Goal: Task Accomplishment & Management: Manage account settings

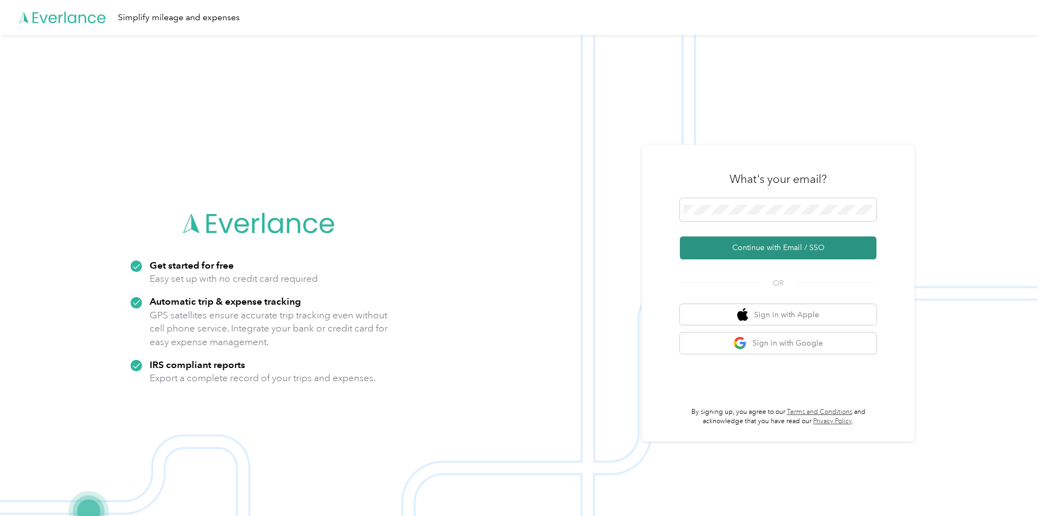
click at [747, 249] on button "Continue with Email / SSO" at bounding box center [778, 248] width 197 height 23
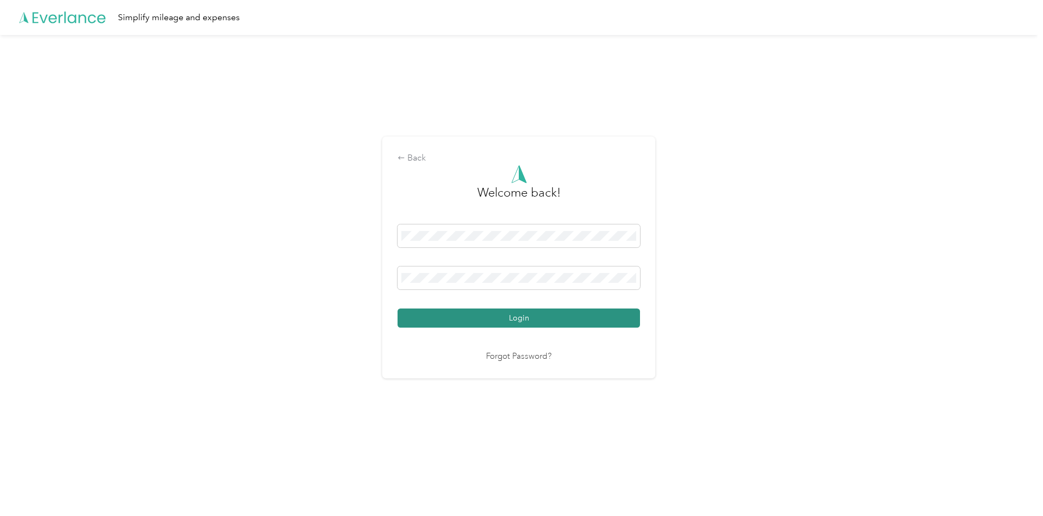
click at [545, 315] on button "Login" at bounding box center [519, 318] width 243 height 19
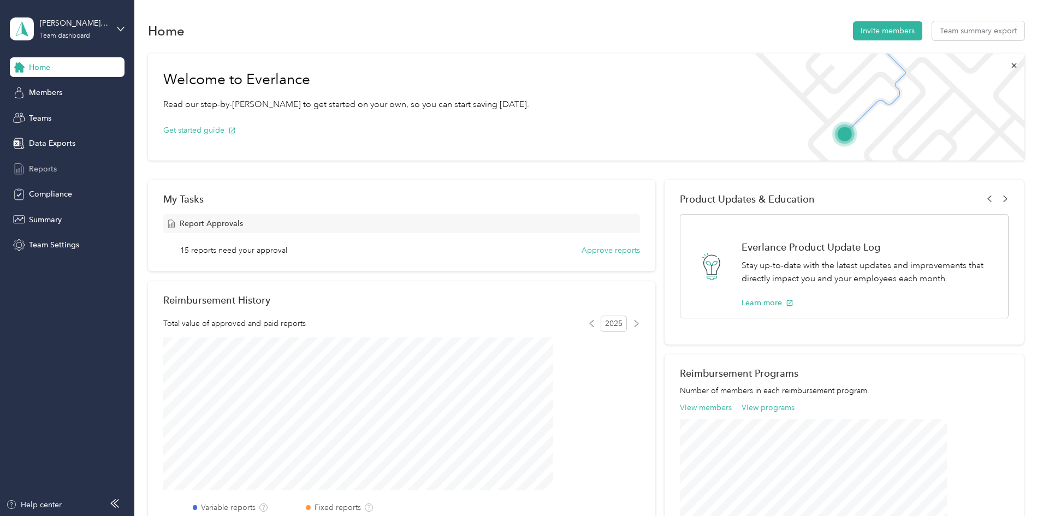
click at [44, 171] on span "Reports" at bounding box center [43, 168] width 28 height 11
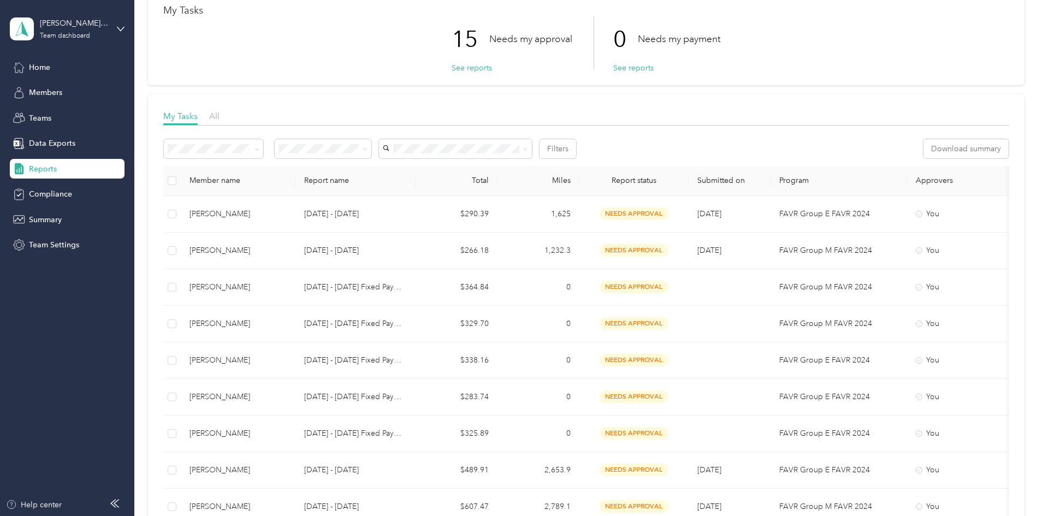
scroll to position [55, 0]
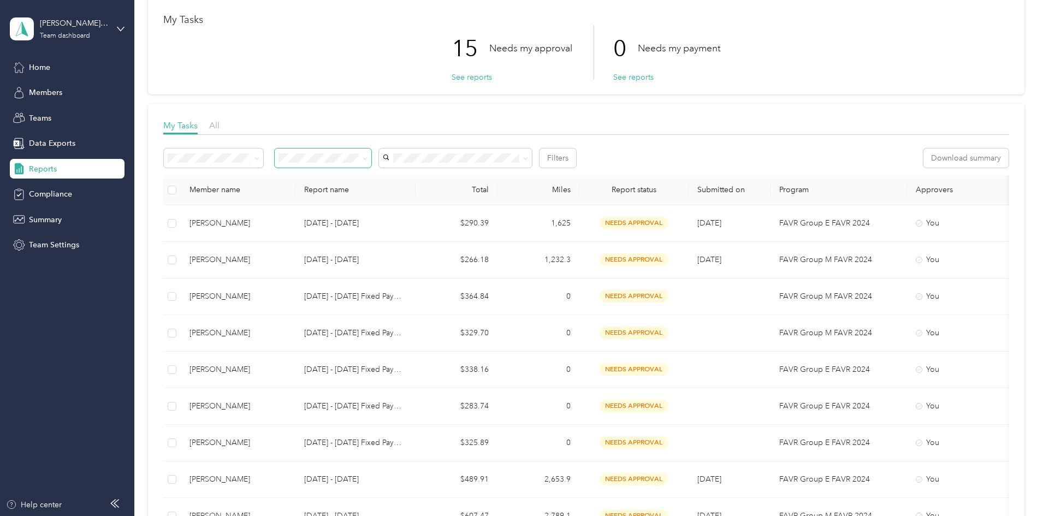
click at [368, 157] on icon at bounding box center [365, 158] width 5 height 5
click at [397, 198] on div "Needs my approval" at bounding box center [395, 195] width 81 height 11
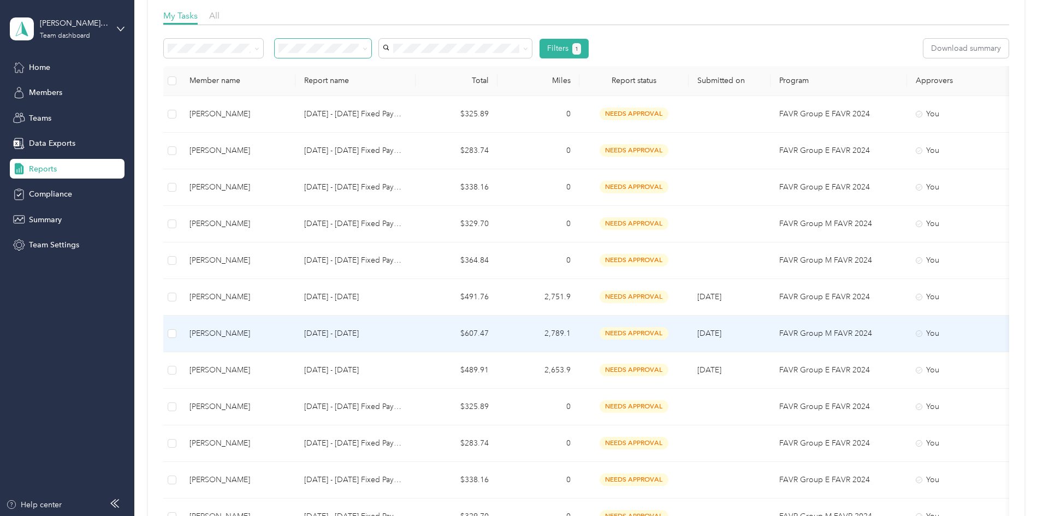
scroll to position [164, 0]
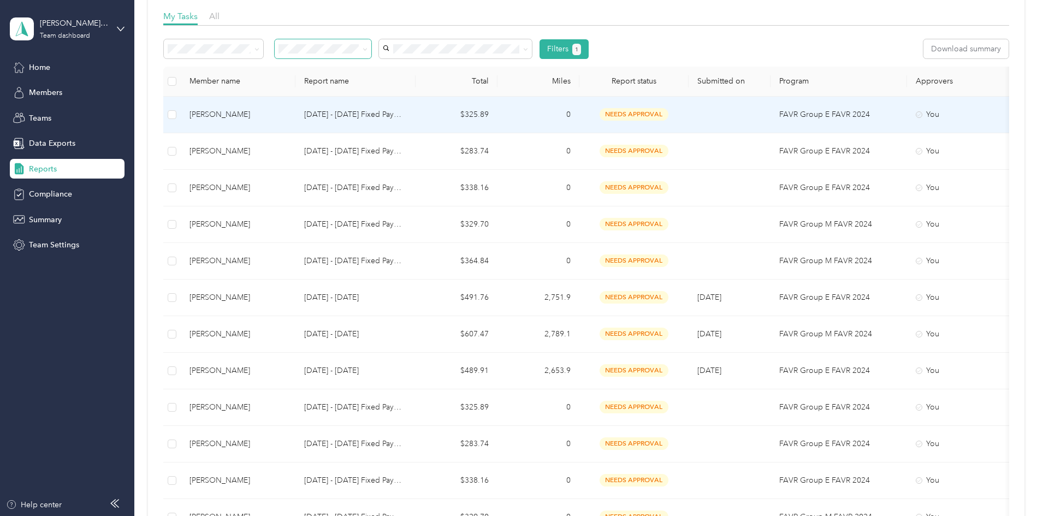
click at [669, 111] on span "needs approval" at bounding box center [634, 114] width 69 height 13
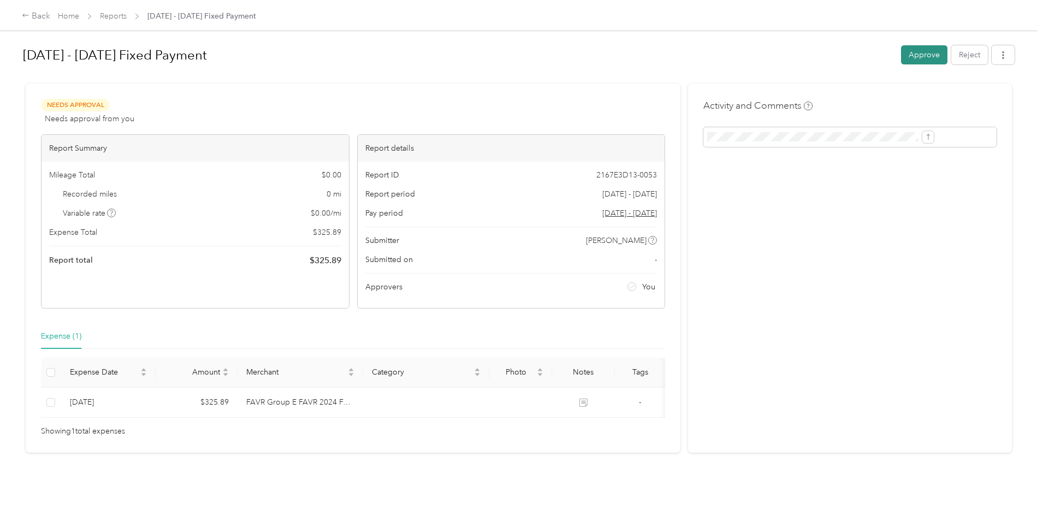
click at [901, 54] on button "Approve" at bounding box center [924, 54] width 46 height 19
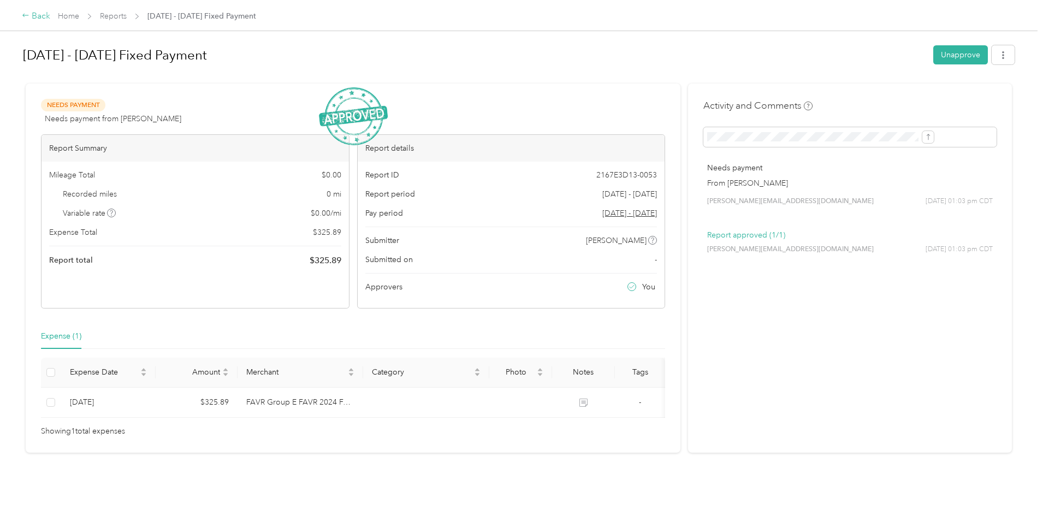
click at [50, 14] on div "Back" at bounding box center [36, 16] width 28 height 13
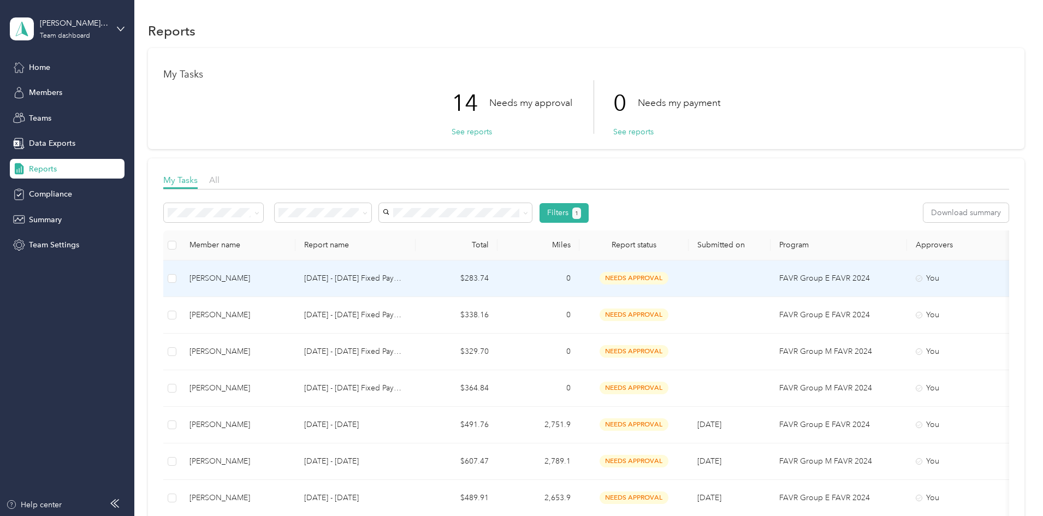
click at [669, 277] on span "needs approval" at bounding box center [634, 278] width 69 height 13
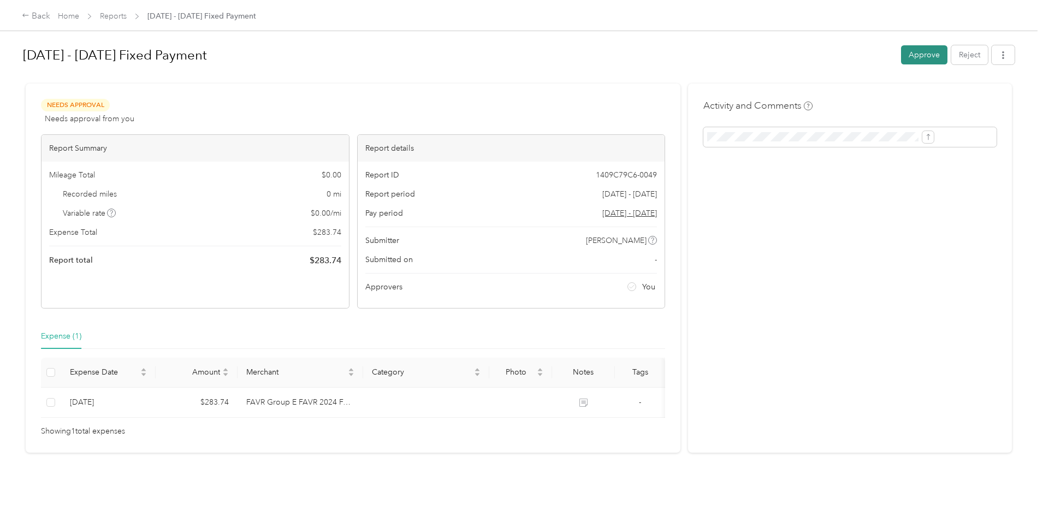
click at [901, 48] on button "Approve" at bounding box center [924, 54] width 46 height 19
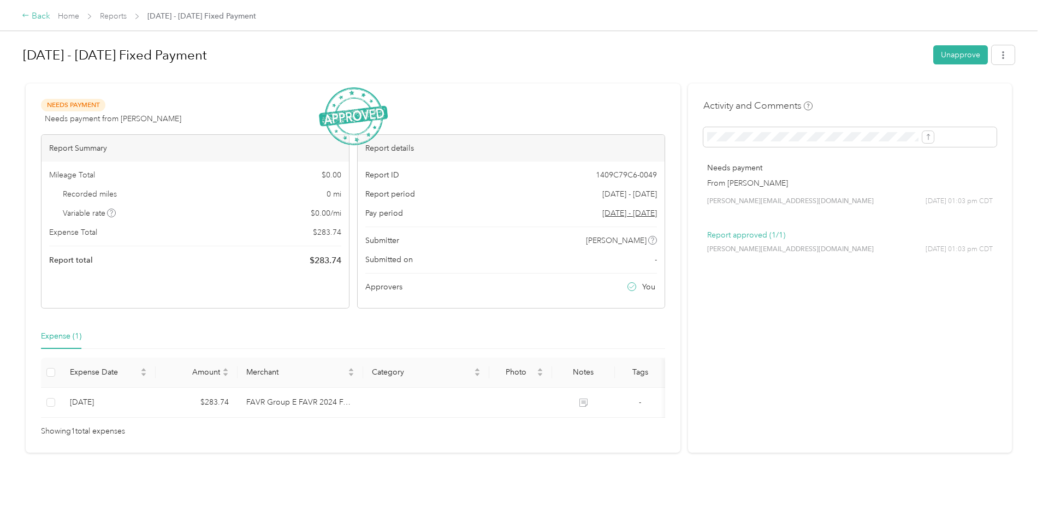
click at [50, 15] on div "Back" at bounding box center [36, 16] width 28 height 13
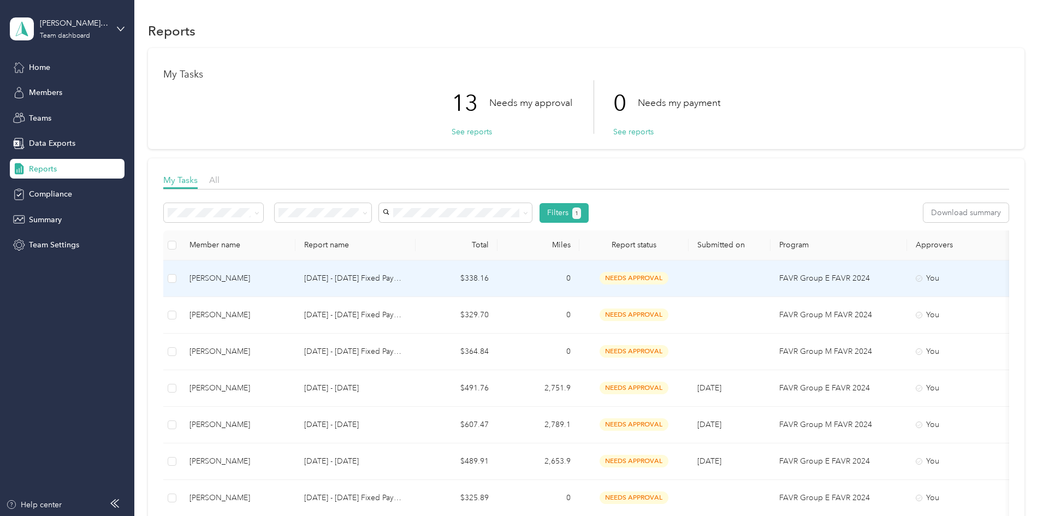
click at [669, 279] on span "needs approval" at bounding box center [634, 278] width 69 height 13
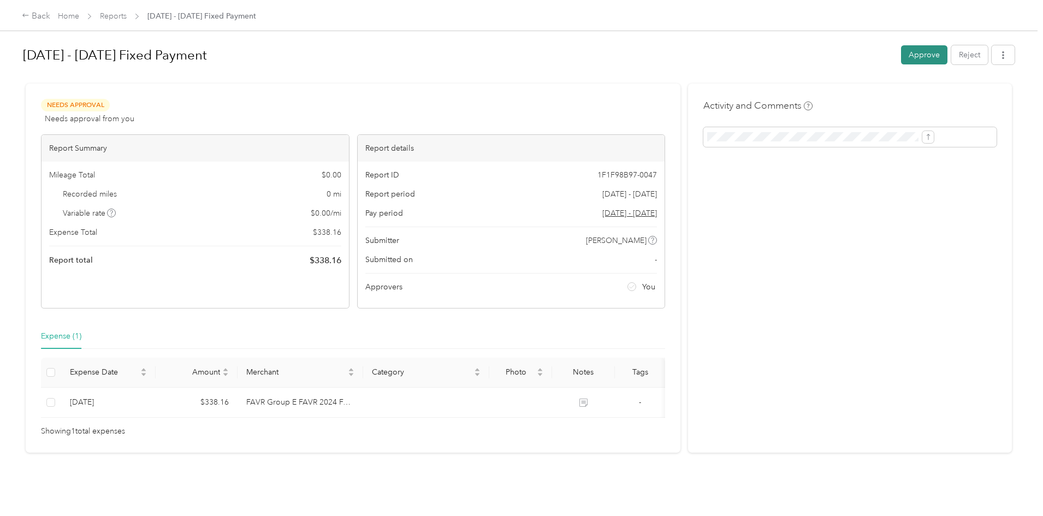
click at [901, 52] on button "Approve" at bounding box center [924, 54] width 46 height 19
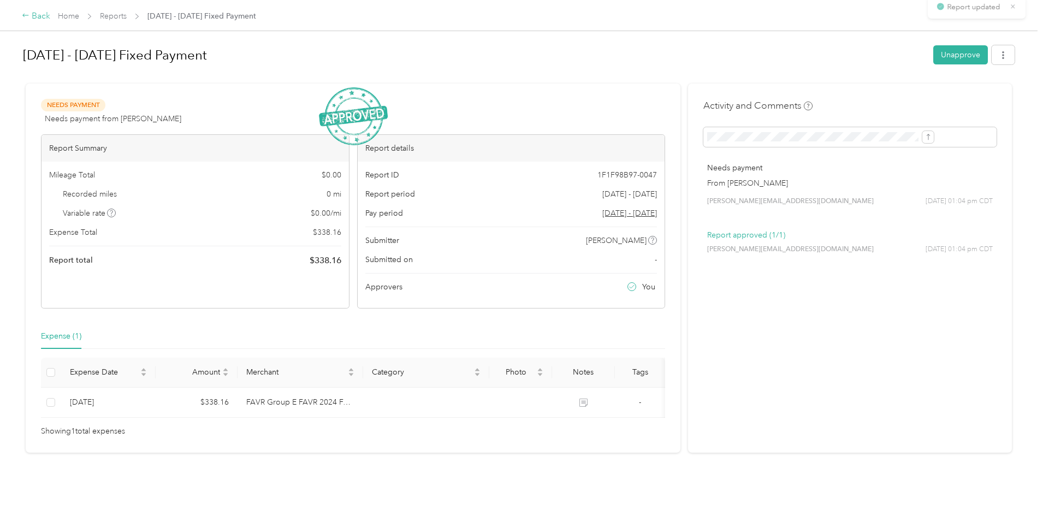
click at [50, 19] on div "Back" at bounding box center [36, 16] width 28 height 13
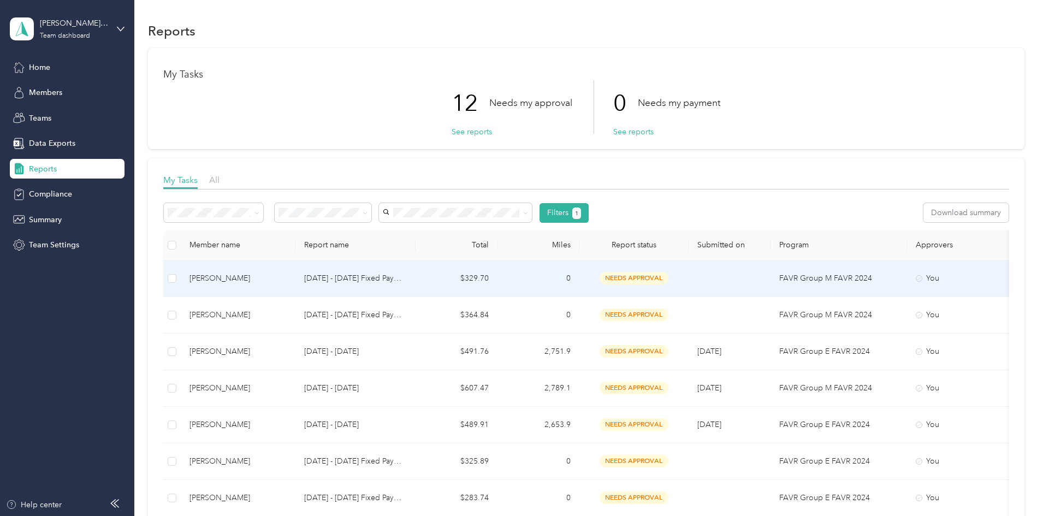
click at [669, 281] on span "needs approval" at bounding box center [634, 278] width 69 height 13
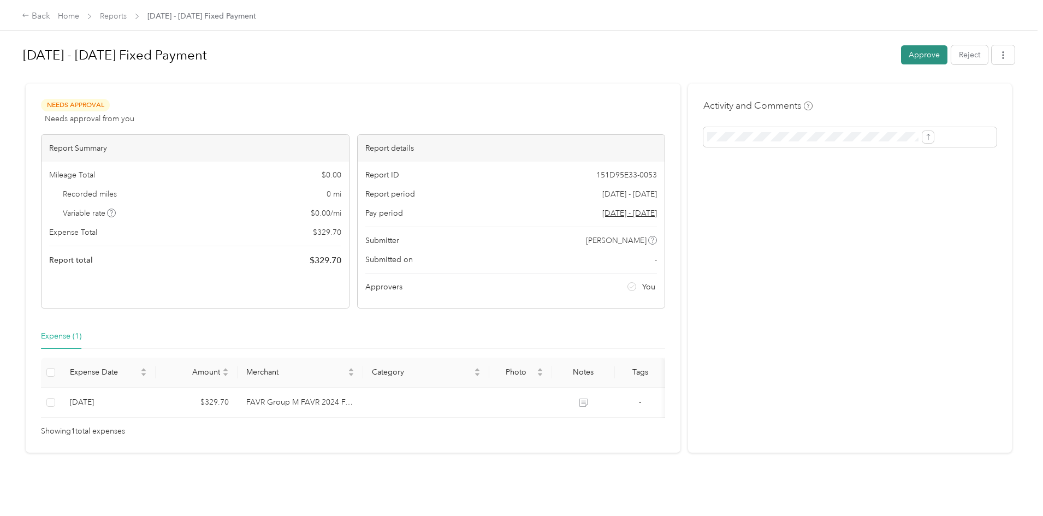
click at [901, 58] on button "Approve" at bounding box center [924, 54] width 46 height 19
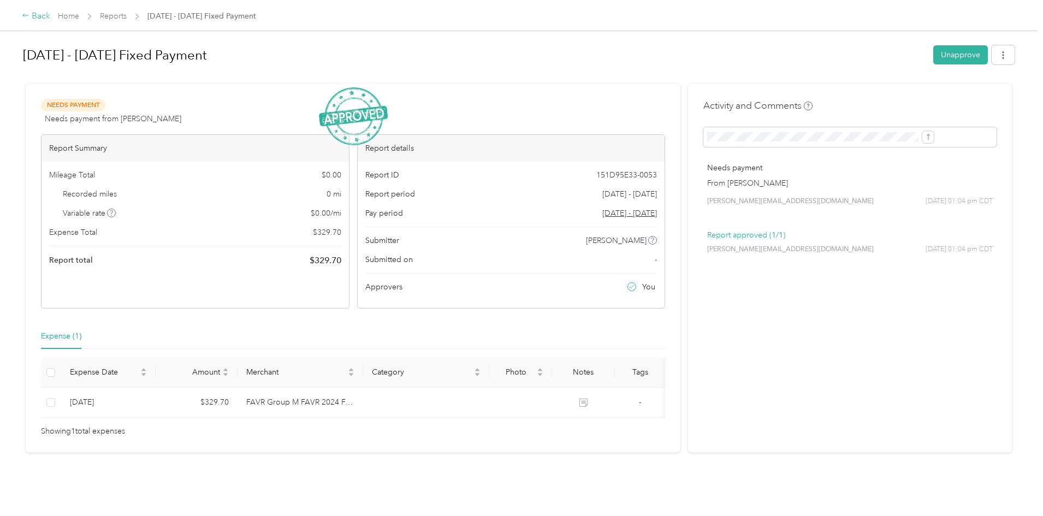
click at [50, 19] on div "Back" at bounding box center [36, 16] width 28 height 13
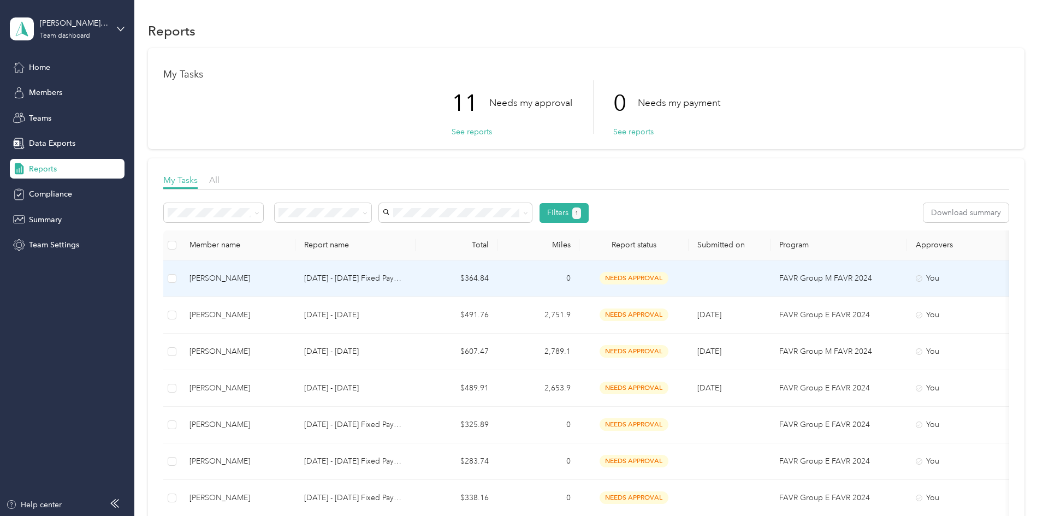
click at [669, 281] on span "needs approval" at bounding box center [634, 278] width 69 height 13
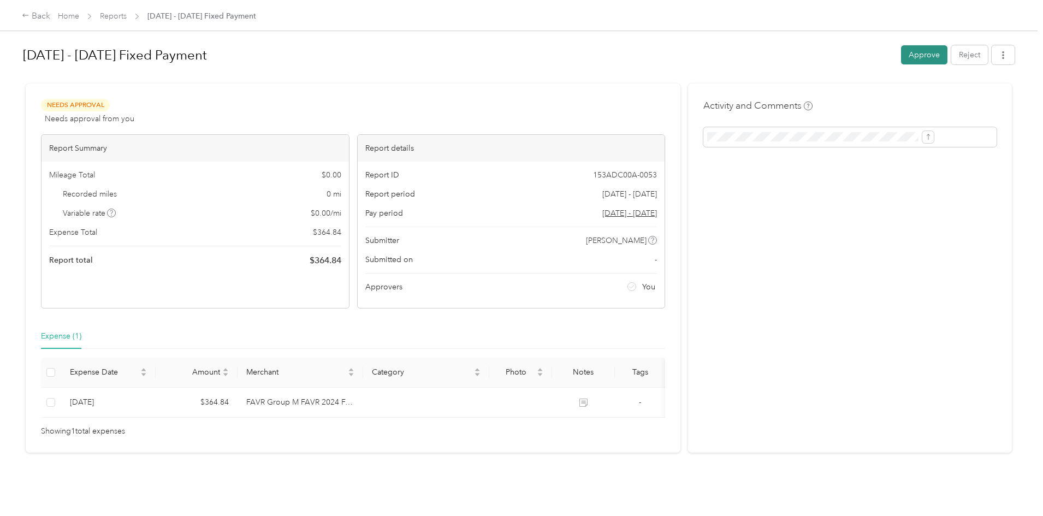
click at [901, 58] on button "Approve" at bounding box center [924, 54] width 46 height 19
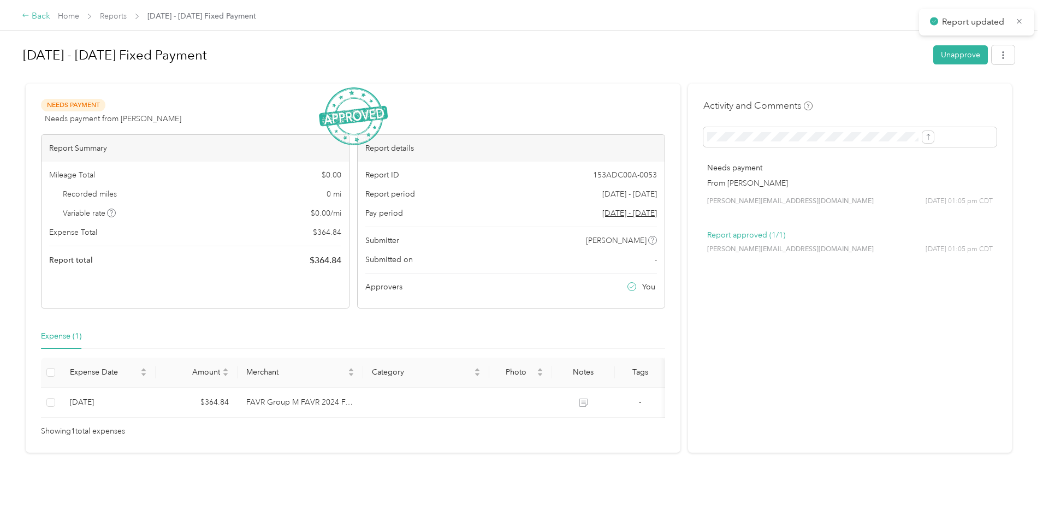
click at [50, 15] on div "Back" at bounding box center [36, 16] width 28 height 13
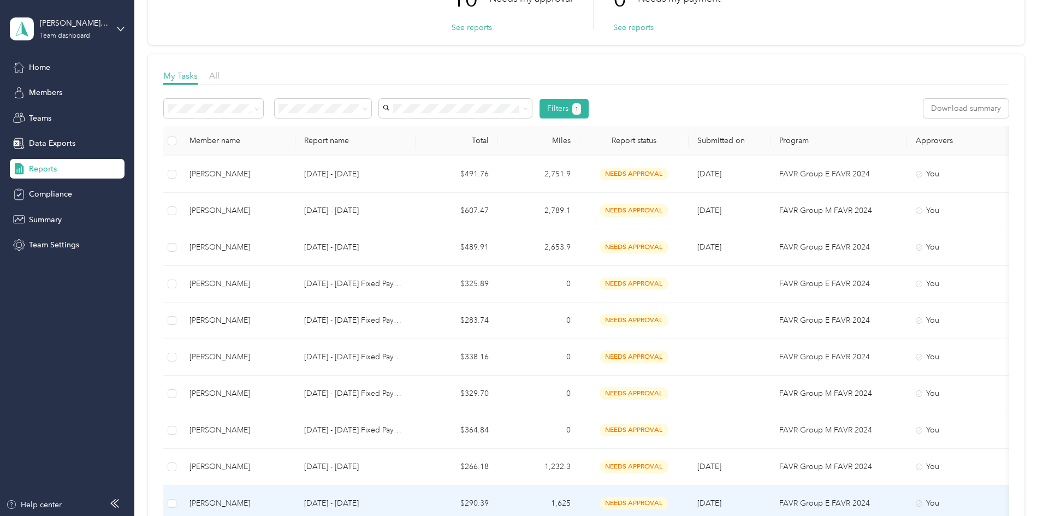
scroll to position [55, 0]
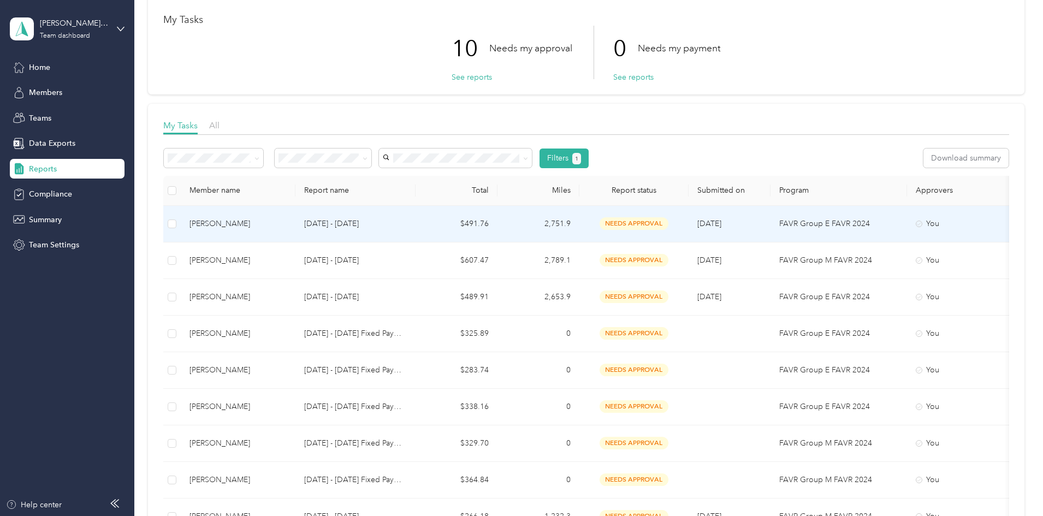
click at [580, 224] on td "2,751.9" at bounding box center [539, 224] width 82 height 37
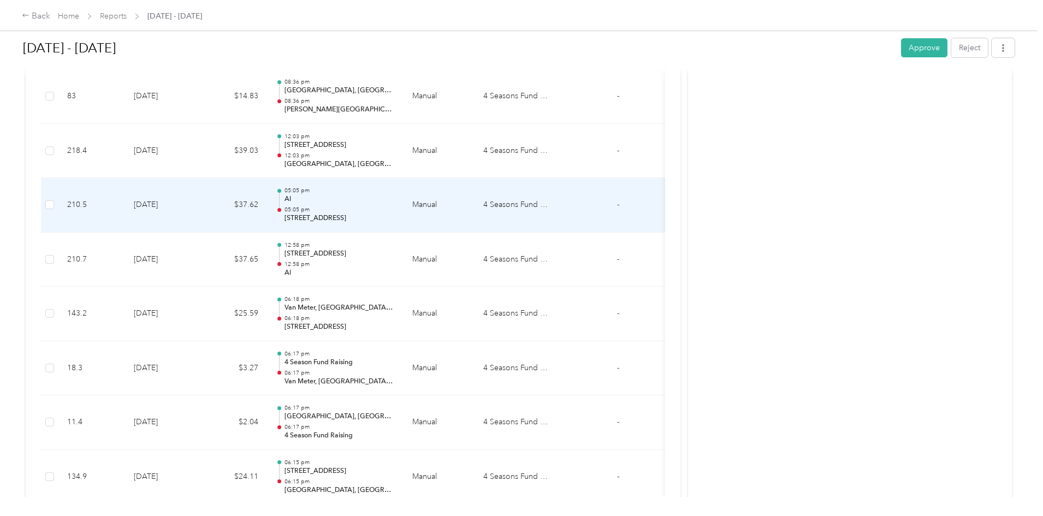
scroll to position [601, 0]
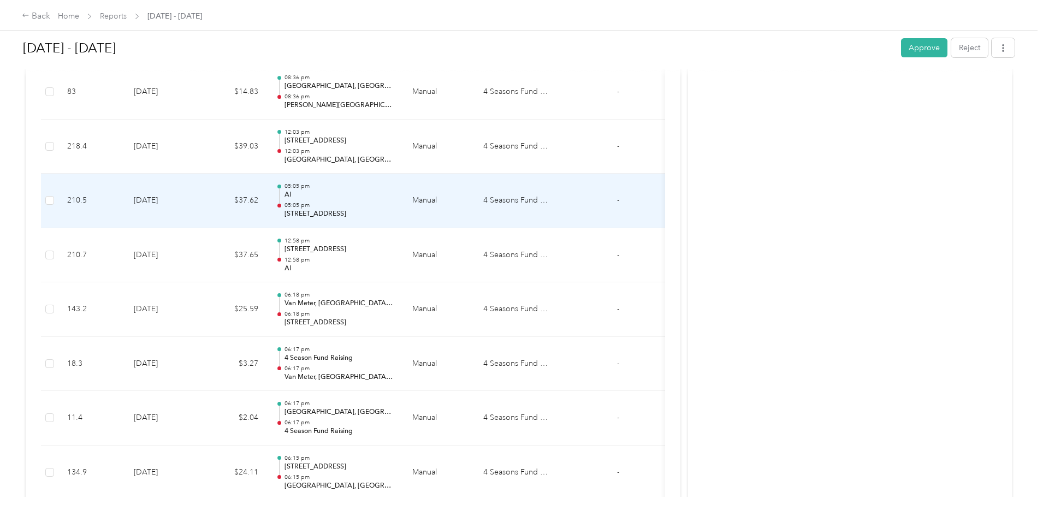
click at [393, 215] on p "[STREET_ADDRESS]" at bounding box center [340, 214] width 110 height 10
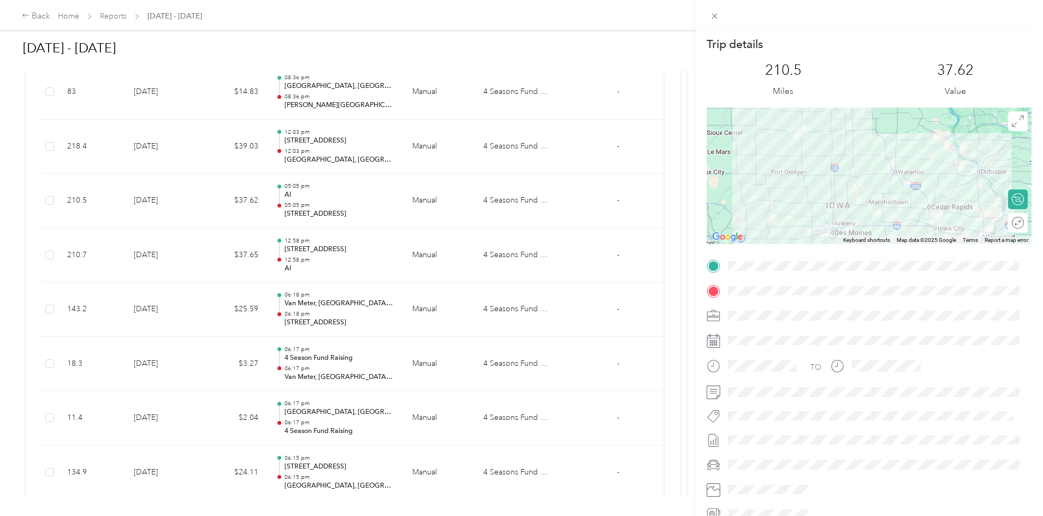
click at [113, 16] on div "Trip details This trip cannot be edited because it is either under review, appr…" at bounding box center [521, 258] width 1043 height 516
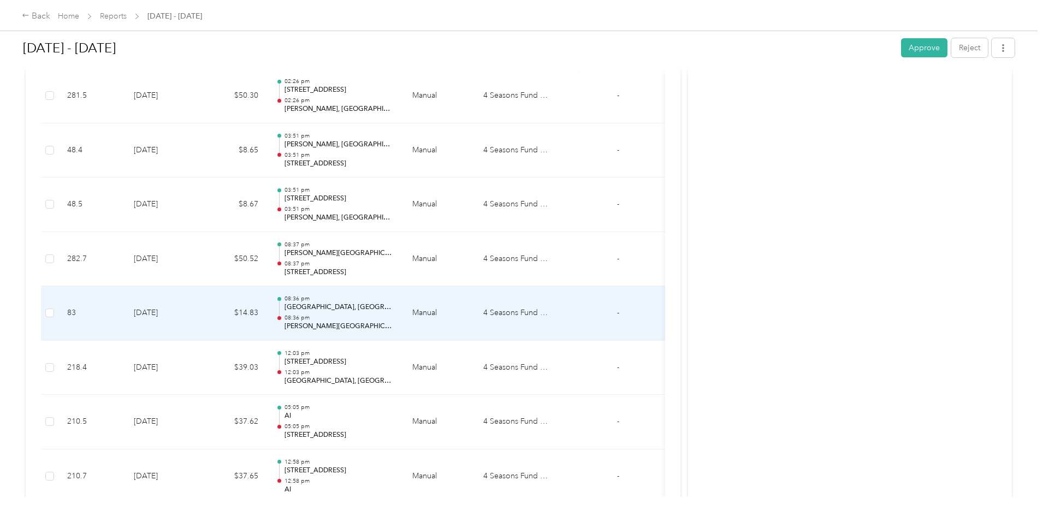
scroll to position [363, 0]
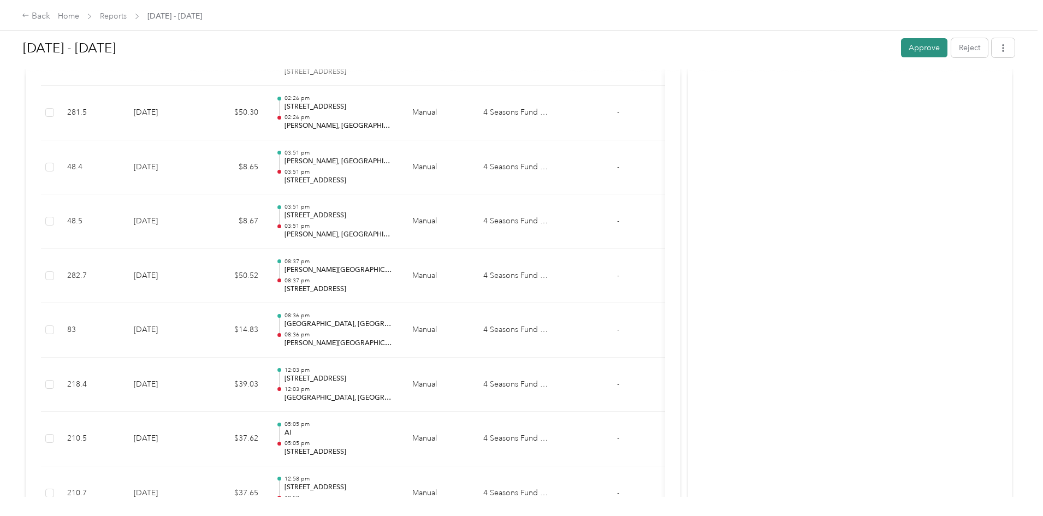
click at [901, 48] on button "Approve" at bounding box center [924, 47] width 46 height 19
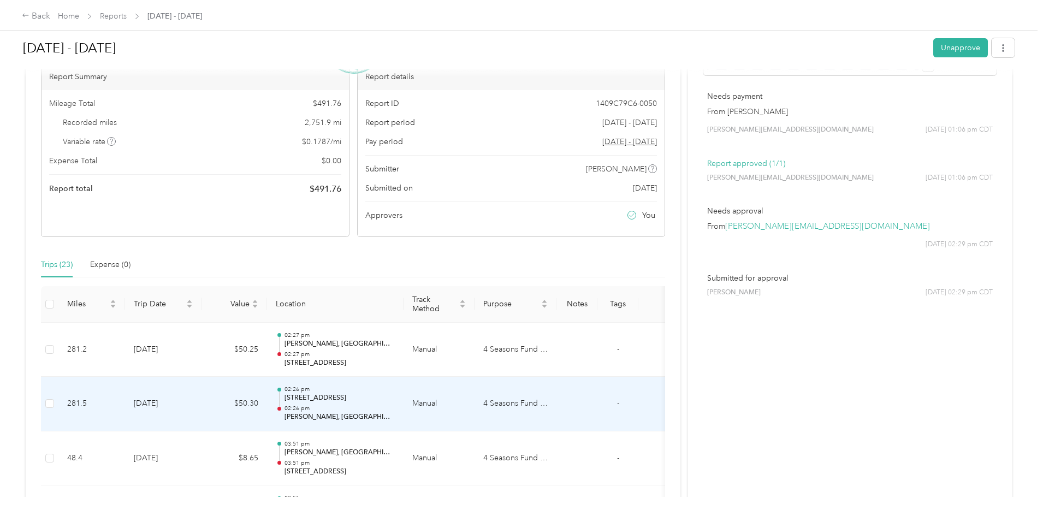
scroll to position [0, 0]
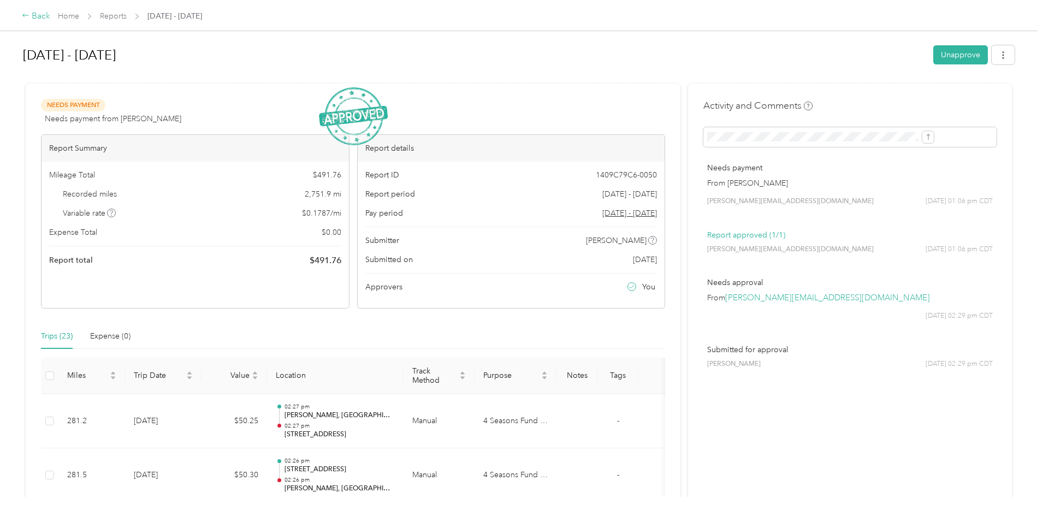
click at [50, 17] on div "Back" at bounding box center [36, 16] width 28 height 13
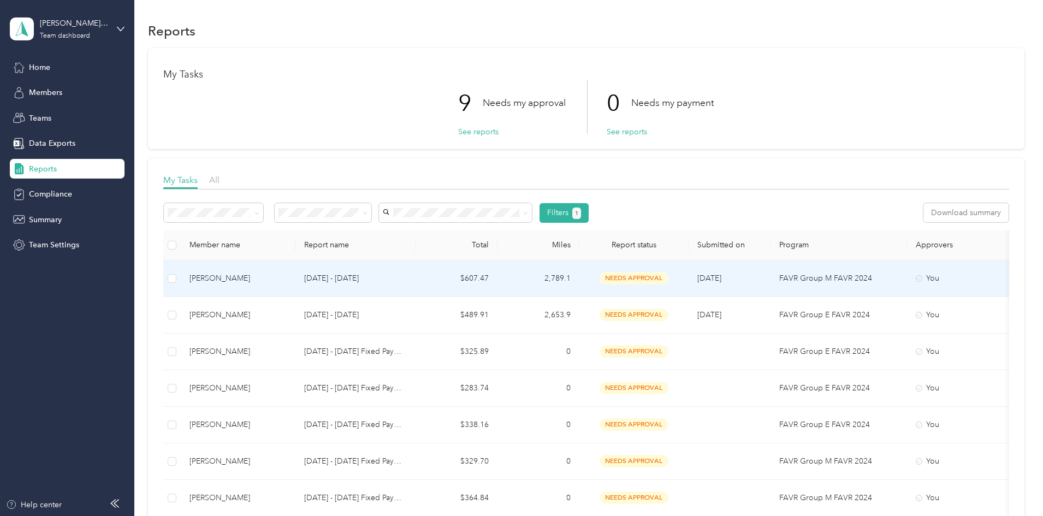
click at [669, 280] on span "needs approval" at bounding box center [634, 278] width 69 height 13
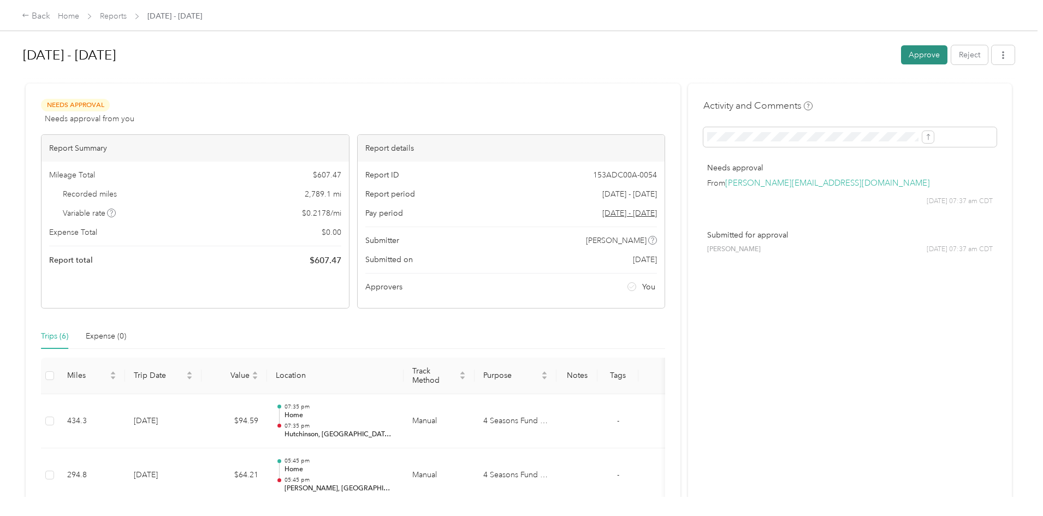
click at [901, 59] on button "Approve" at bounding box center [924, 54] width 46 height 19
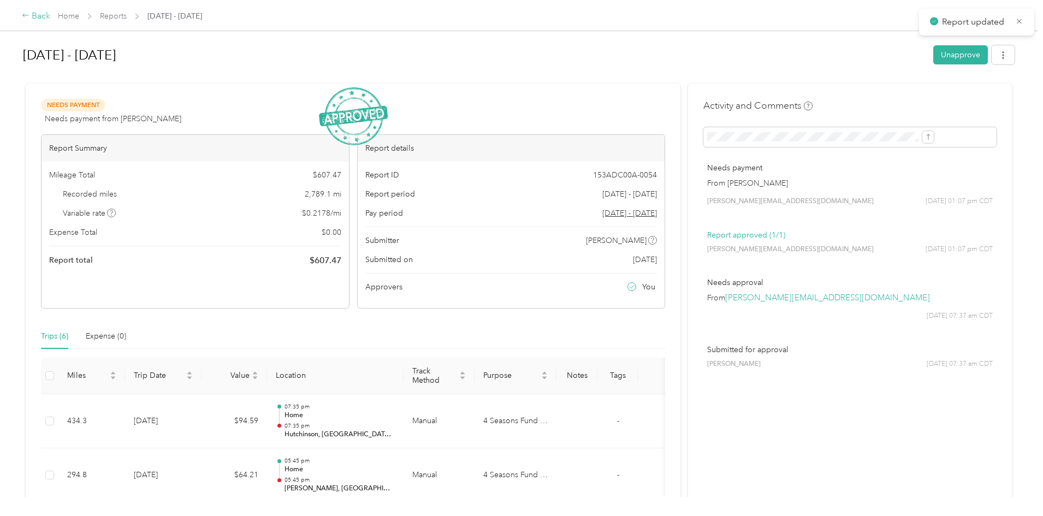
click at [50, 14] on div "Back" at bounding box center [36, 16] width 28 height 13
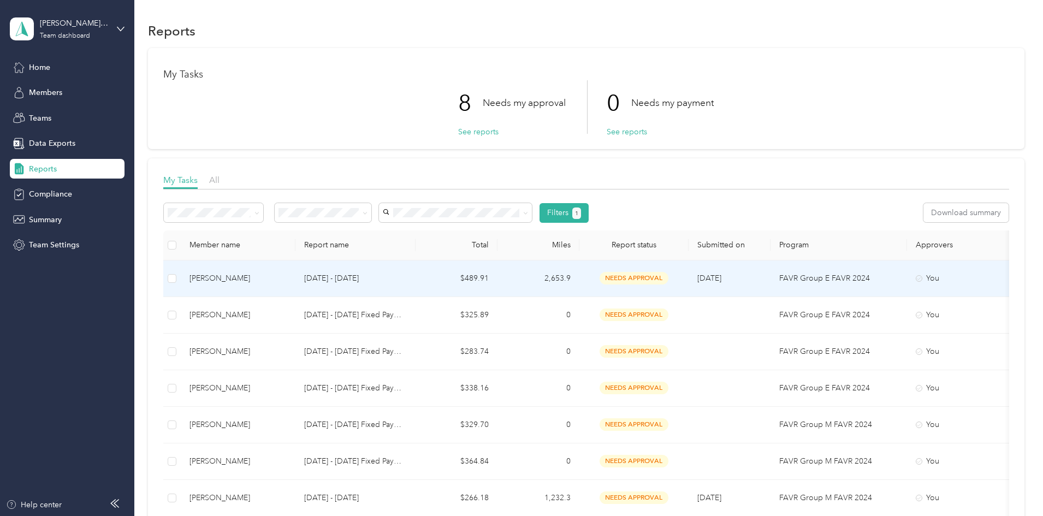
click at [669, 280] on span "needs approval" at bounding box center [634, 278] width 69 height 13
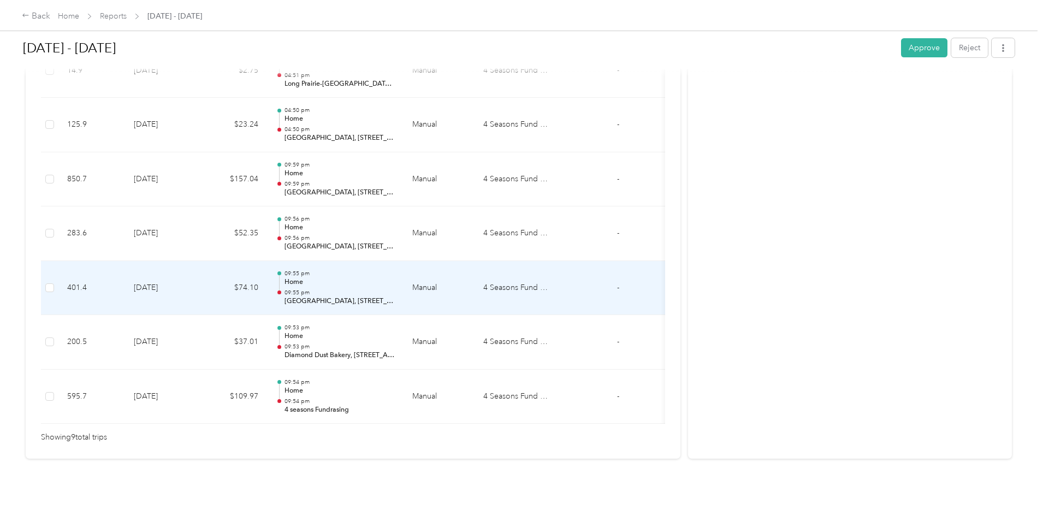
scroll to position [476, 0]
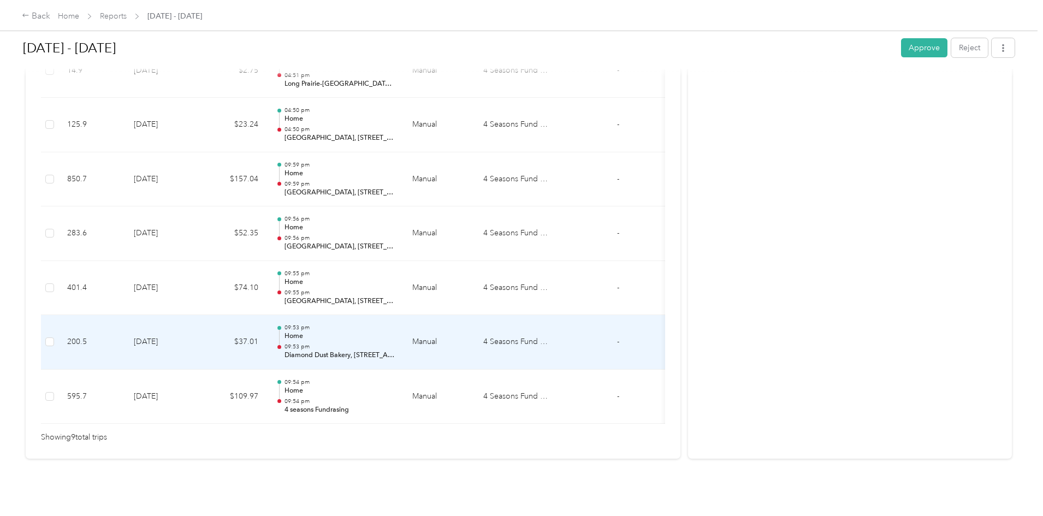
click at [395, 351] on p "Diamond Dust Bakery, [STREET_ADDRESS][PERSON_NAME]" at bounding box center [340, 356] width 110 height 10
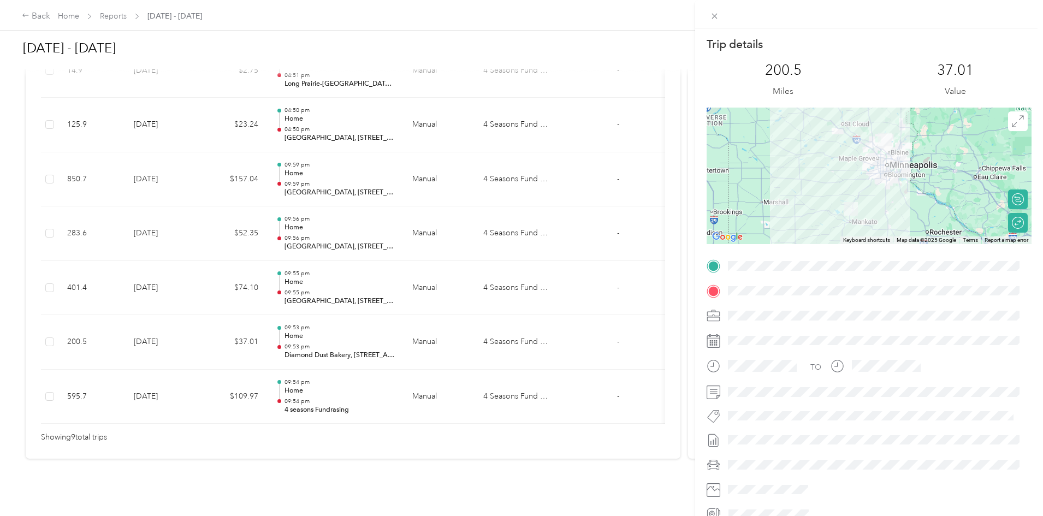
click at [126, 16] on div "Trip details This trip cannot be edited because it is either under review, appr…" at bounding box center [521, 258] width 1043 height 516
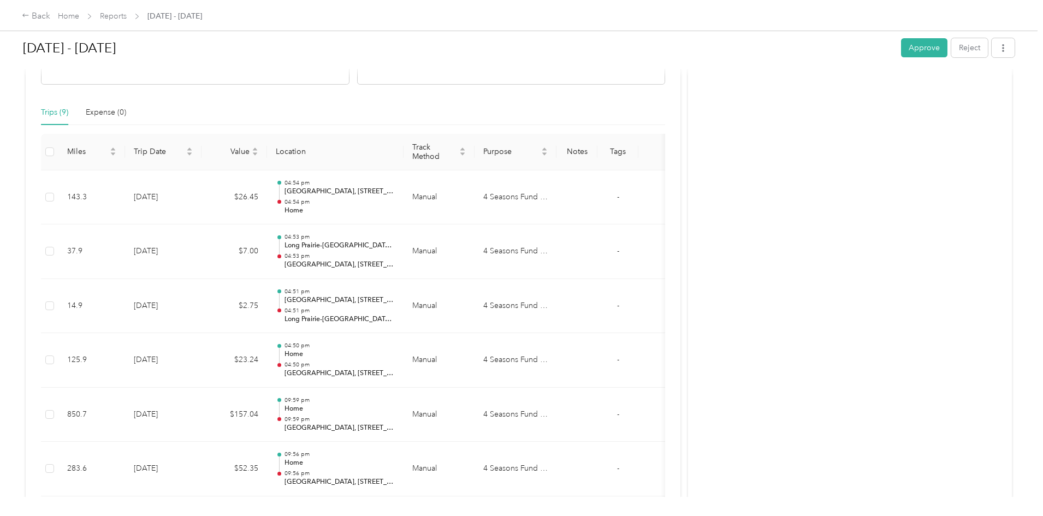
scroll to position [203, 0]
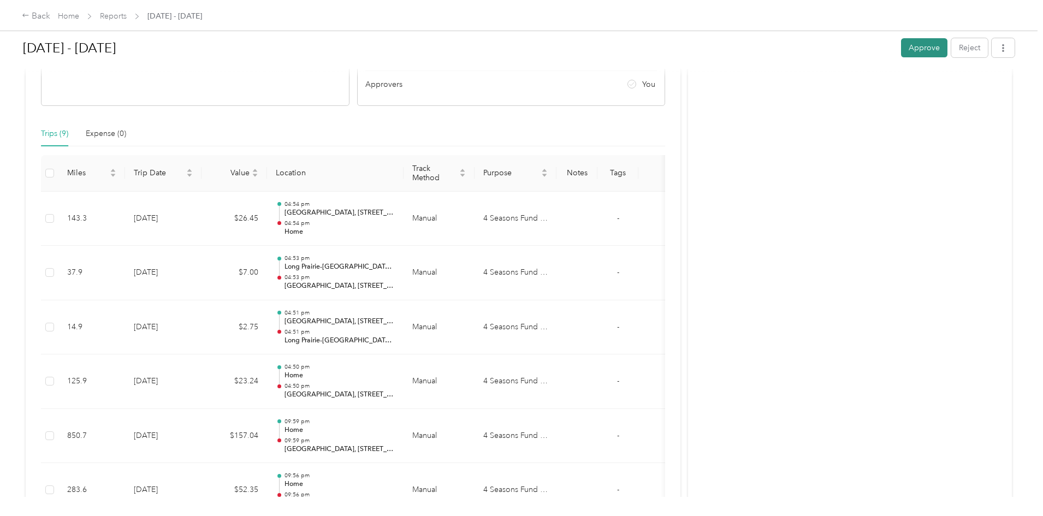
click at [901, 45] on button "Approve" at bounding box center [924, 47] width 46 height 19
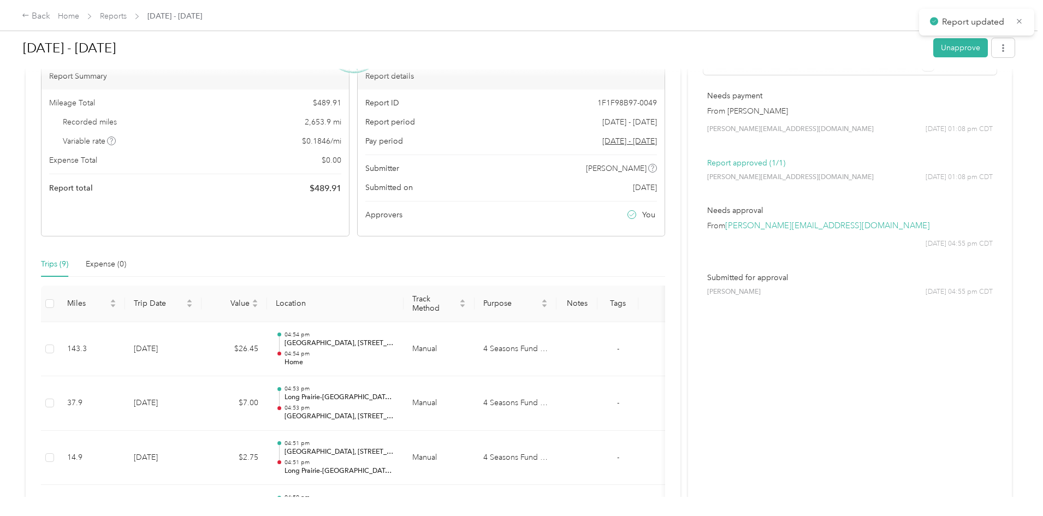
scroll to position [0, 0]
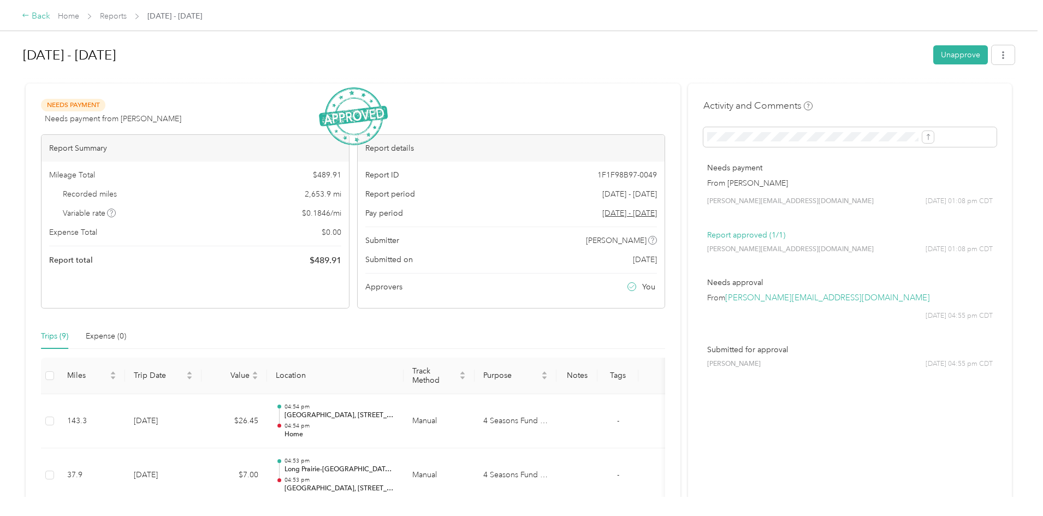
click at [50, 13] on div "Back" at bounding box center [36, 16] width 28 height 13
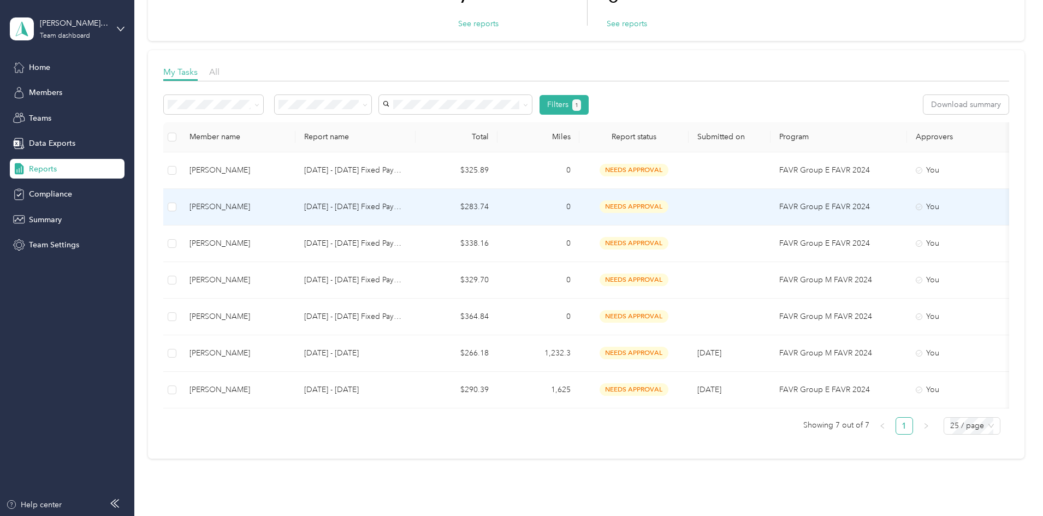
scroll to position [109, 0]
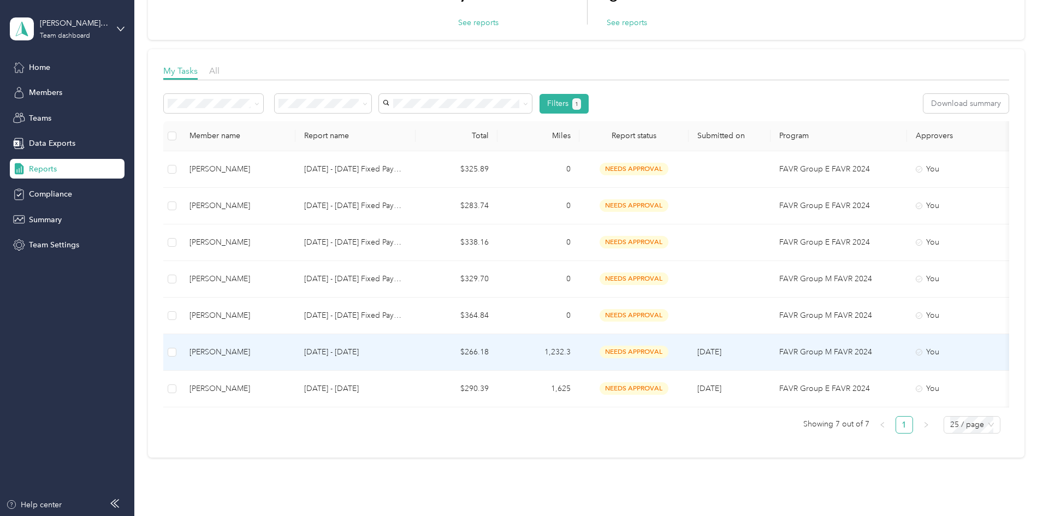
click at [669, 347] on span "needs approval" at bounding box center [634, 352] width 69 height 13
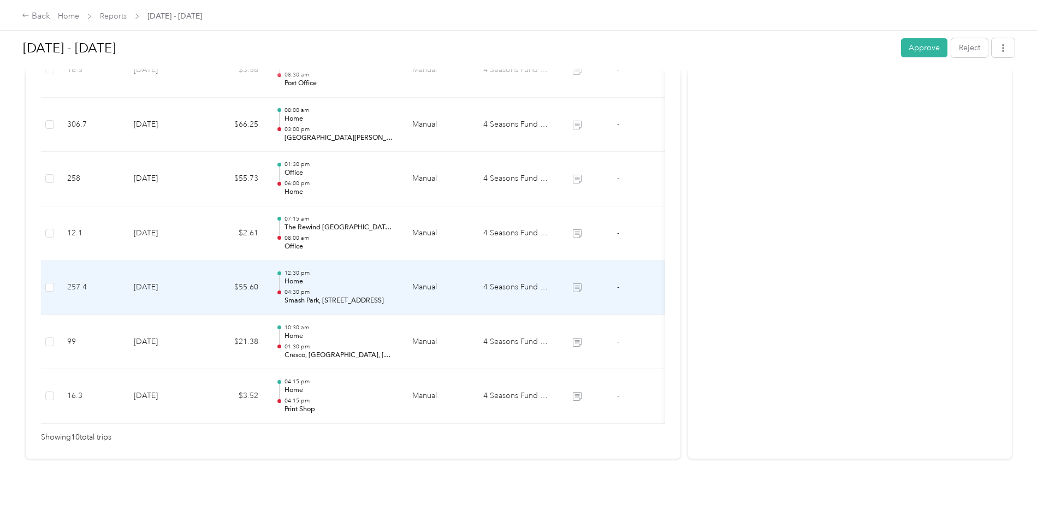
scroll to position [530, 0]
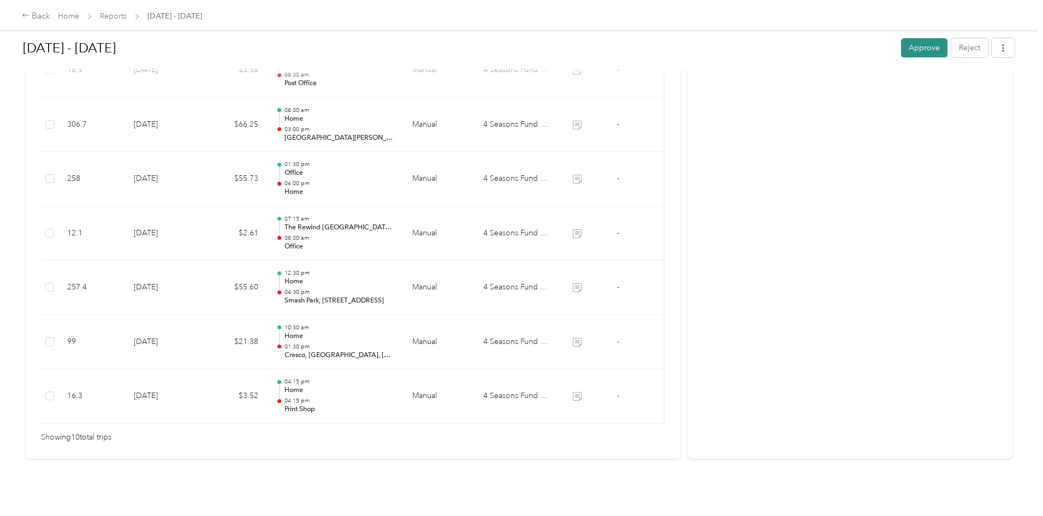
click at [901, 52] on button "Approve" at bounding box center [924, 47] width 46 height 19
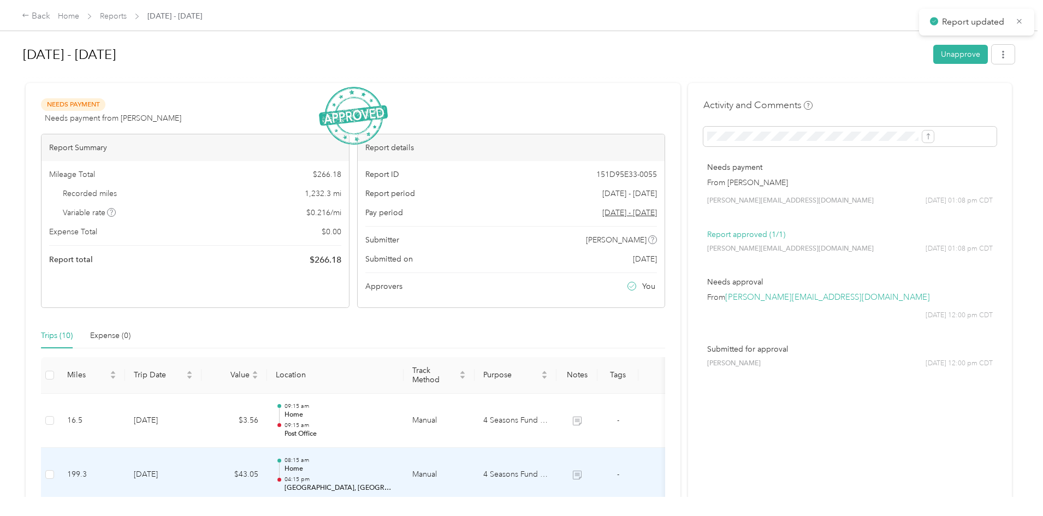
scroll to position [0, 0]
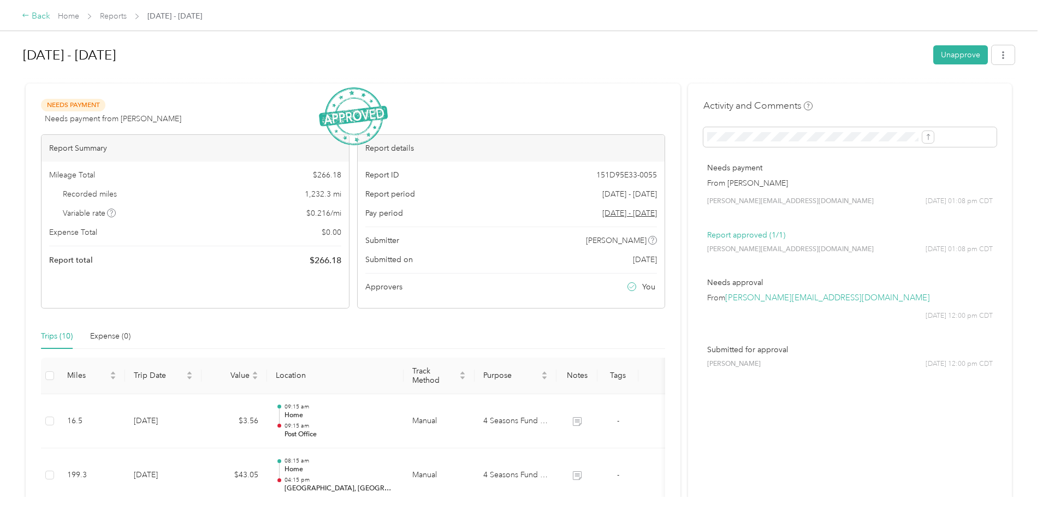
click at [50, 14] on div "Back" at bounding box center [36, 16] width 28 height 13
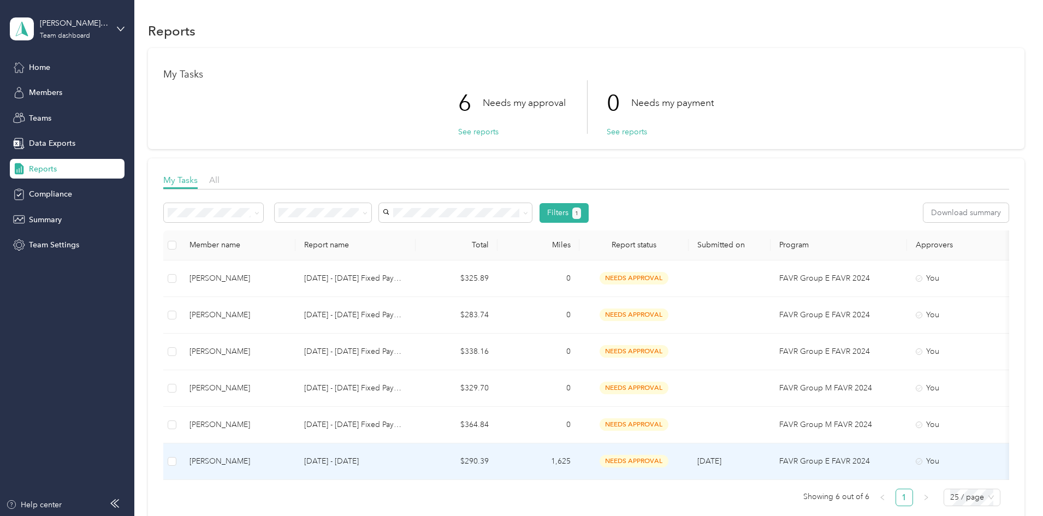
click at [669, 459] on span "needs approval" at bounding box center [634, 461] width 69 height 13
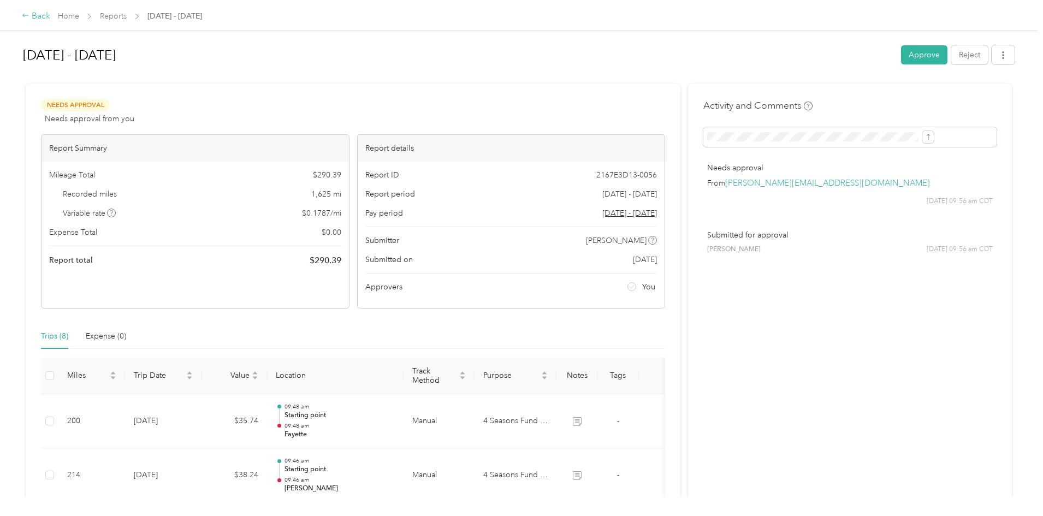
click at [50, 16] on div "Back" at bounding box center [36, 16] width 28 height 13
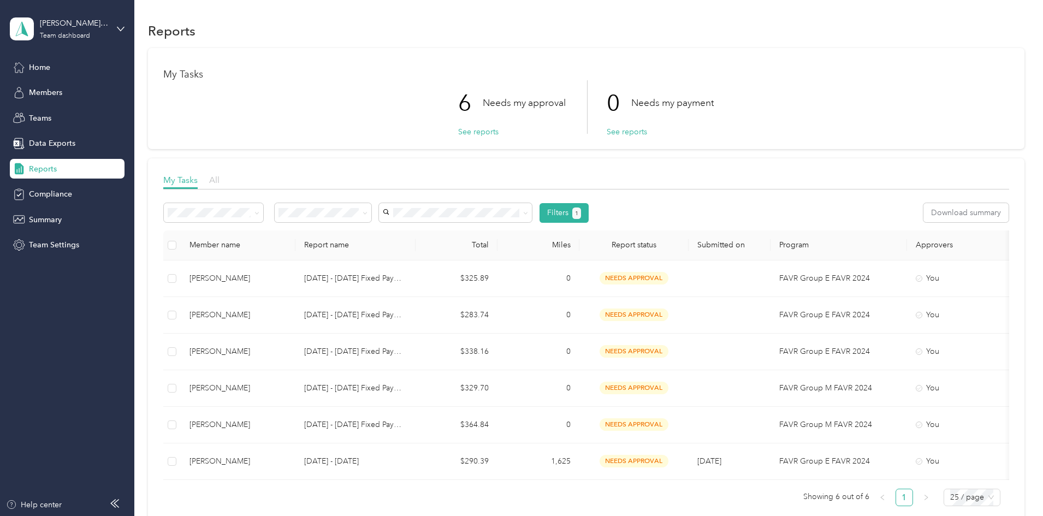
click at [220, 180] on span "All" at bounding box center [214, 180] width 10 height 10
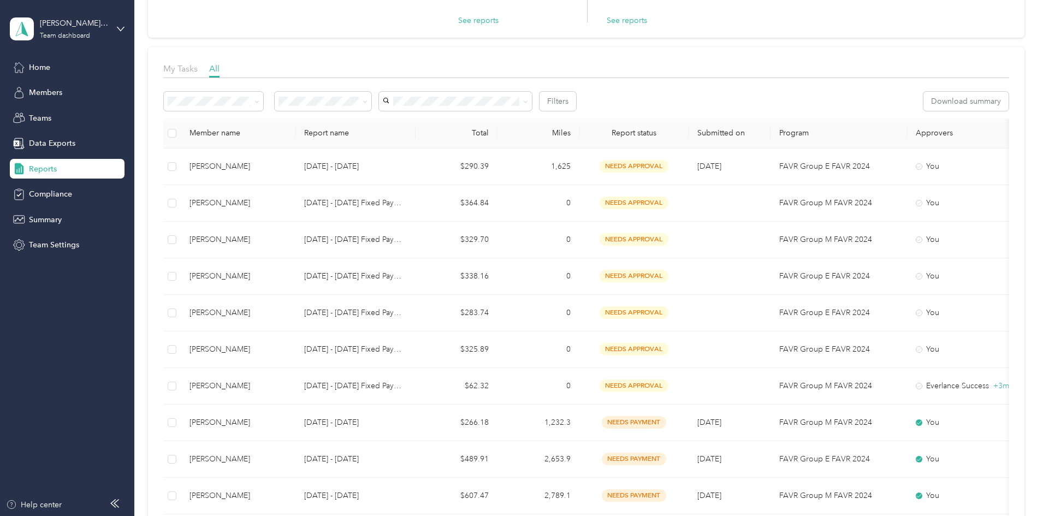
scroll to position [109, 0]
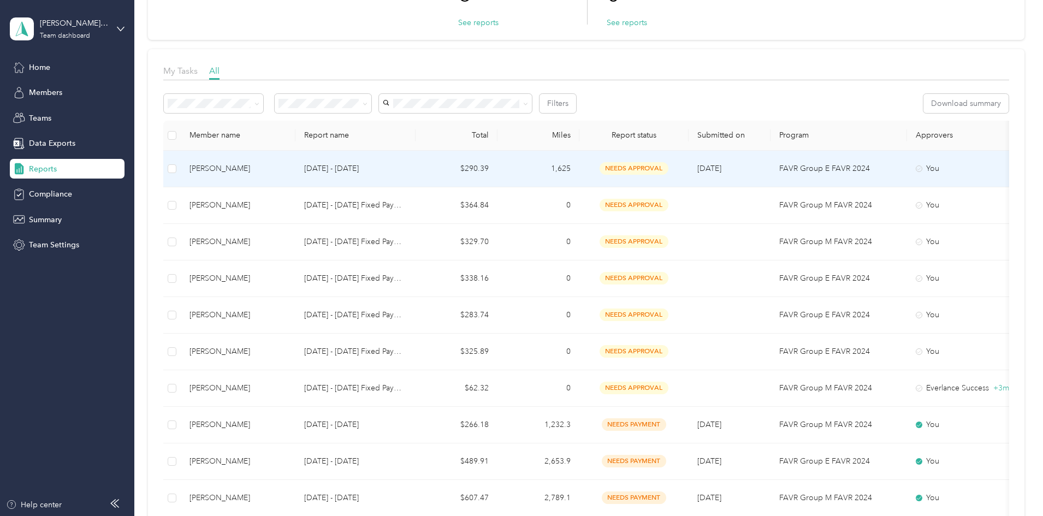
click at [667, 164] on div "needs approval" at bounding box center [634, 168] width 92 height 13
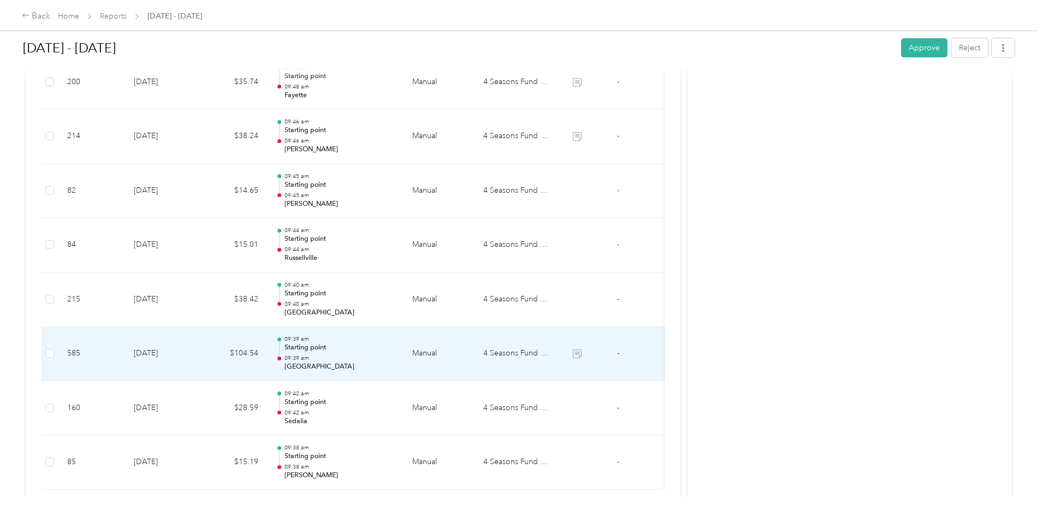
scroll to position [94, 0]
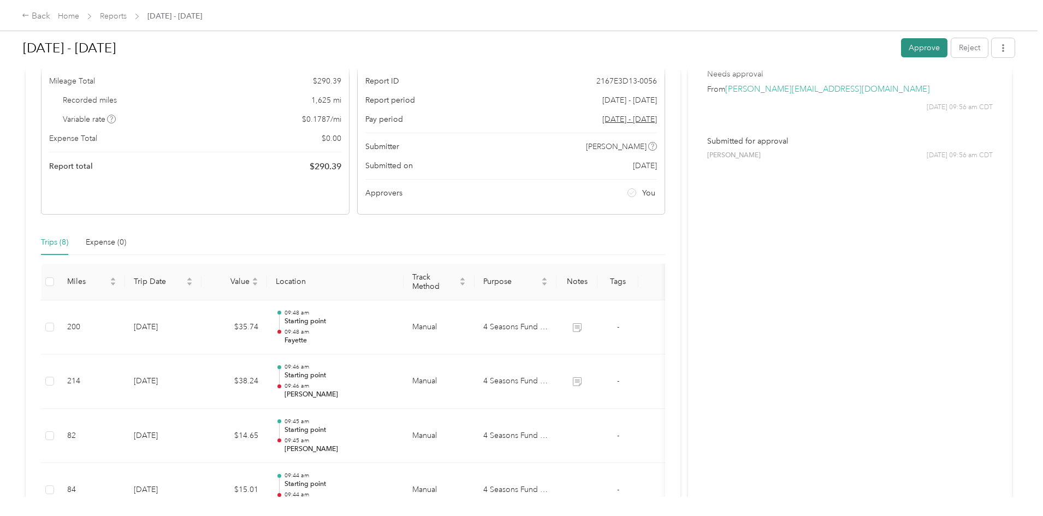
click at [901, 49] on button "Approve" at bounding box center [924, 47] width 46 height 19
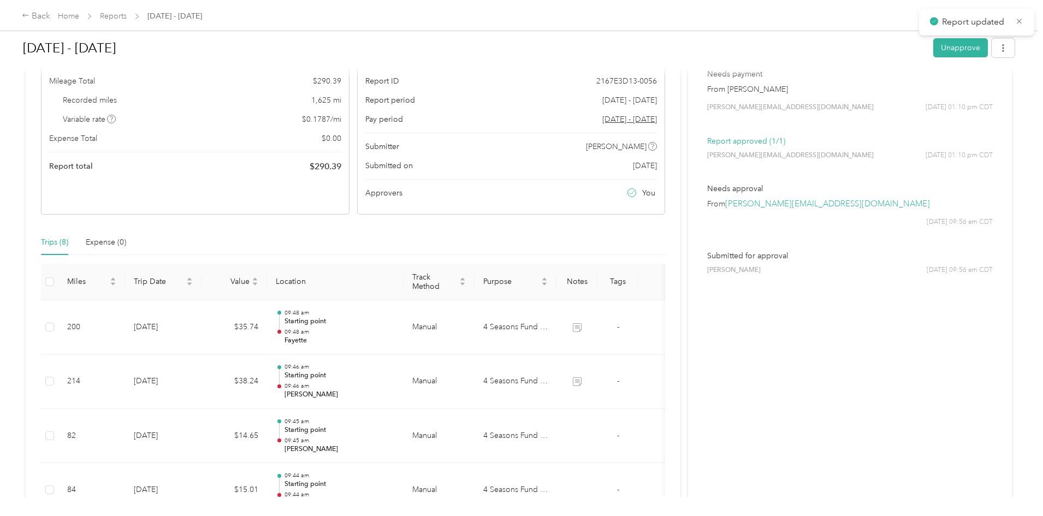
scroll to position [0, 0]
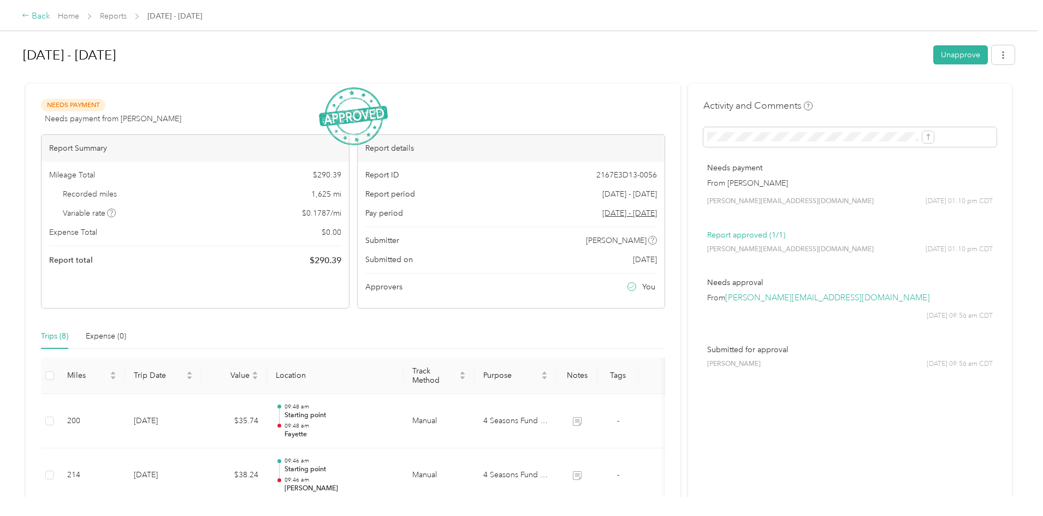
click at [50, 16] on div "Back" at bounding box center [36, 16] width 28 height 13
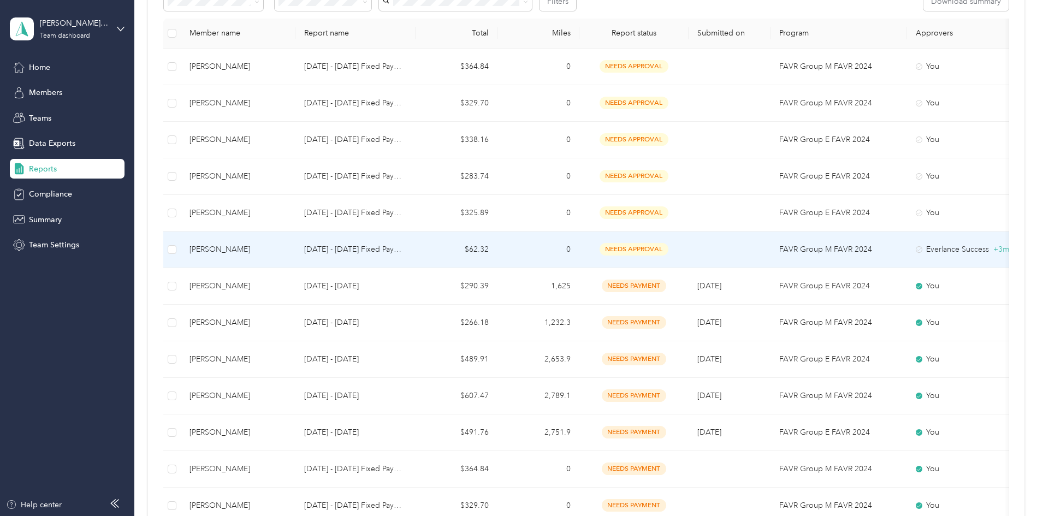
scroll to position [218, 0]
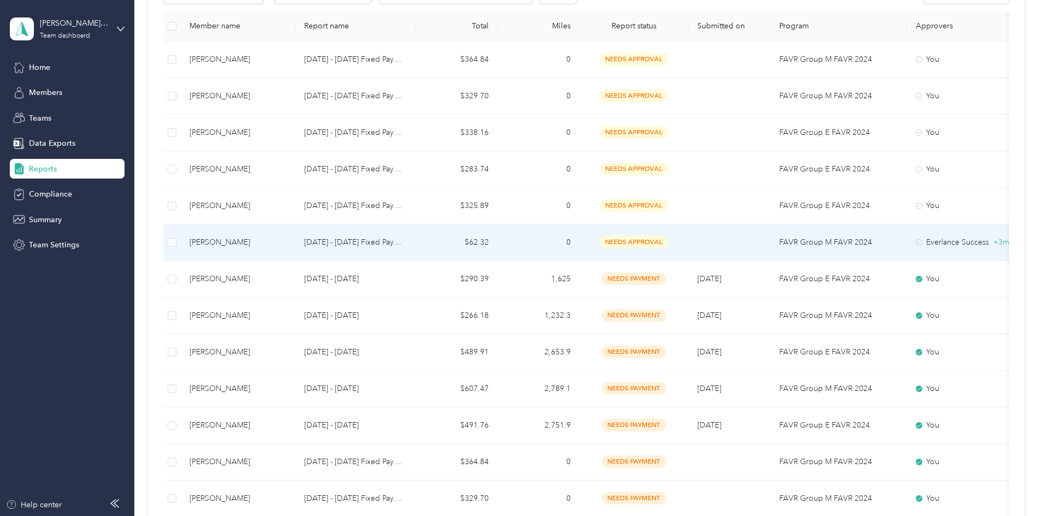
click at [669, 242] on span "needs approval" at bounding box center [634, 242] width 69 height 13
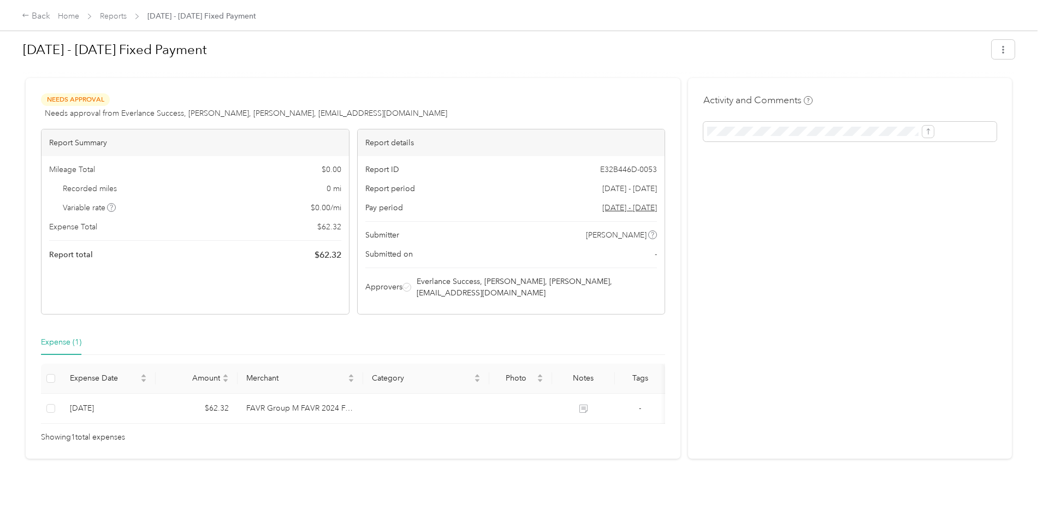
scroll to position [22, 0]
